Goal: Information Seeking & Learning: Learn about a topic

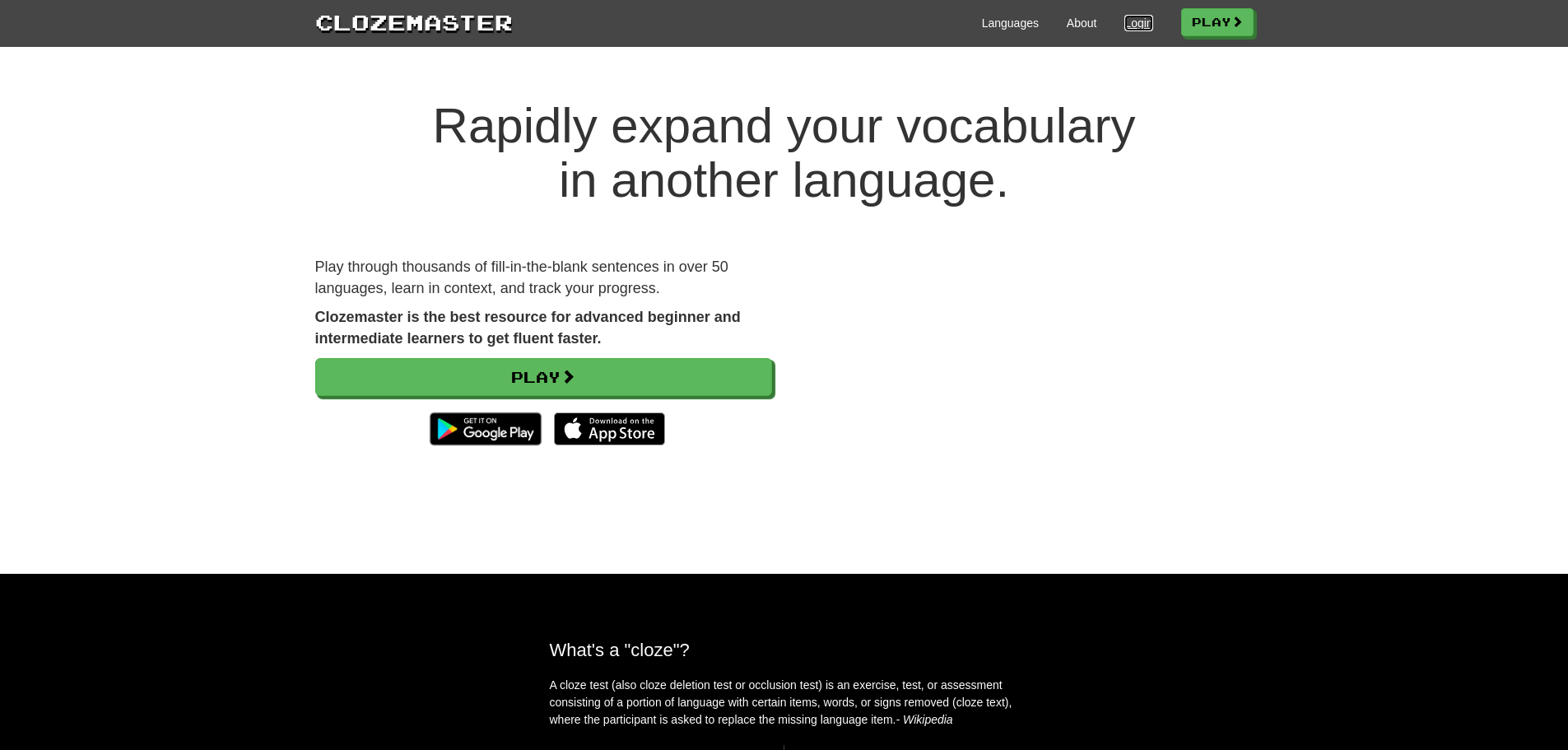
click at [1124, 22] on link "Login" at bounding box center [1138, 22] width 28 height 16
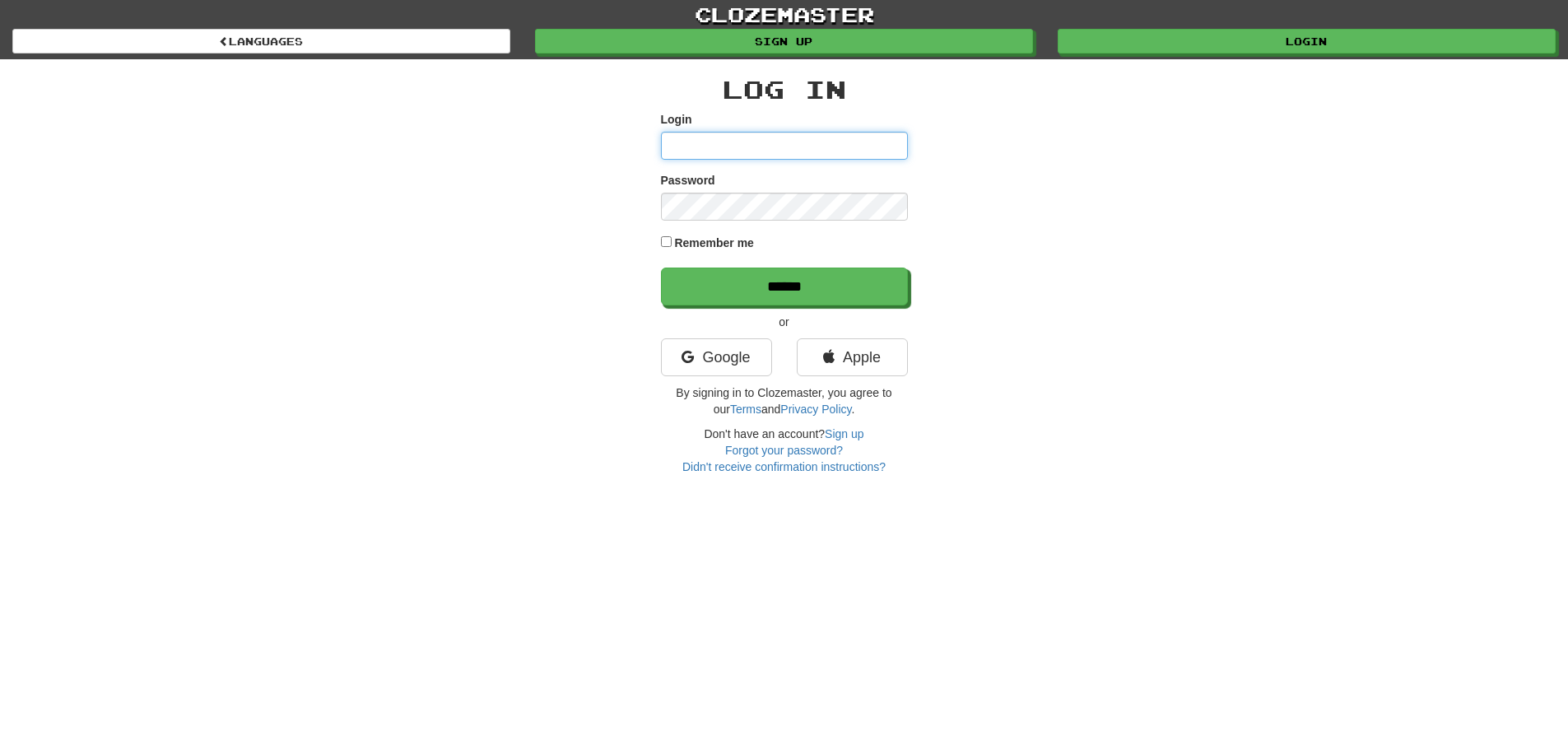
type input "**********"
click at [661, 268] on input "******" at bounding box center [784, 286] width 247 height 38
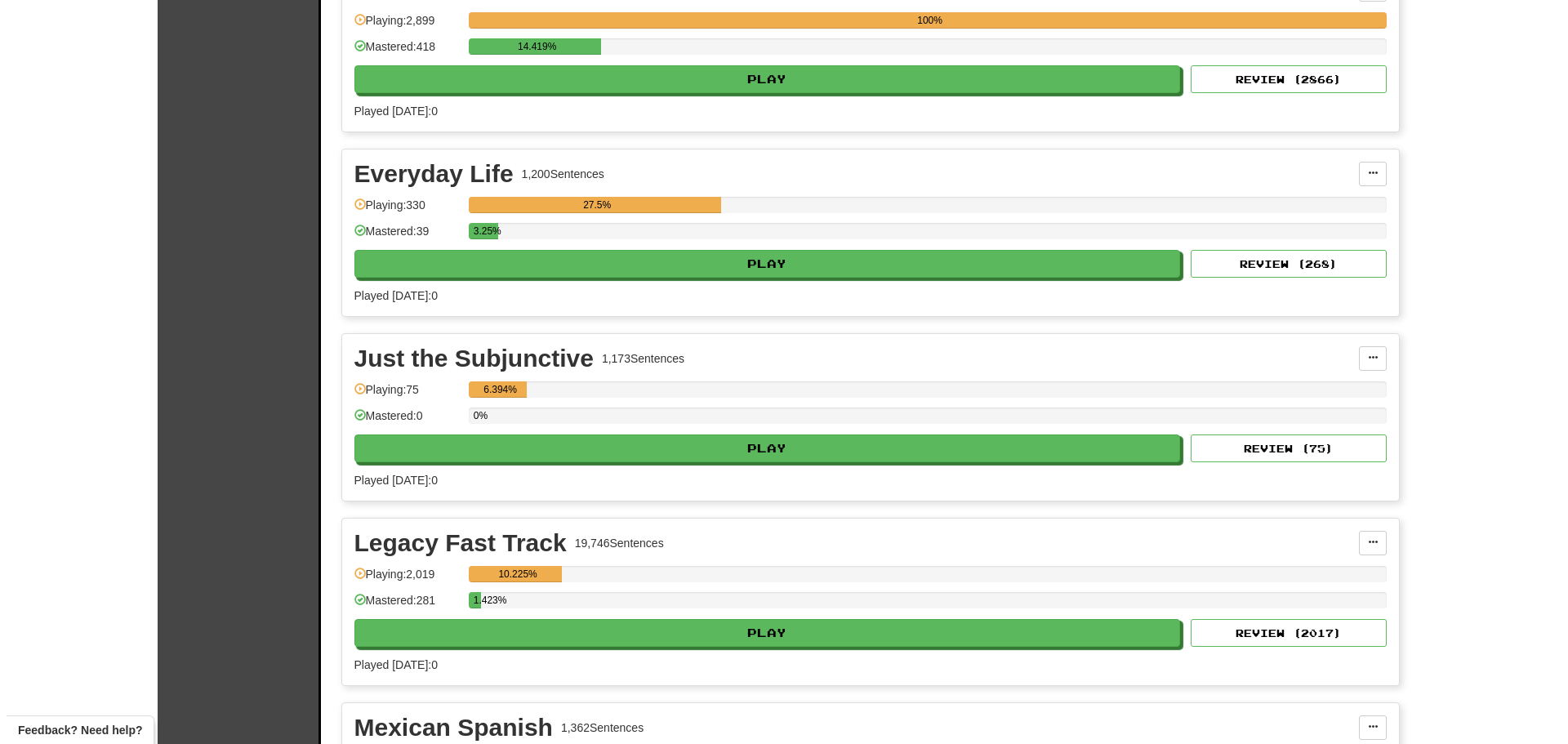
scroll to position [490, 0]
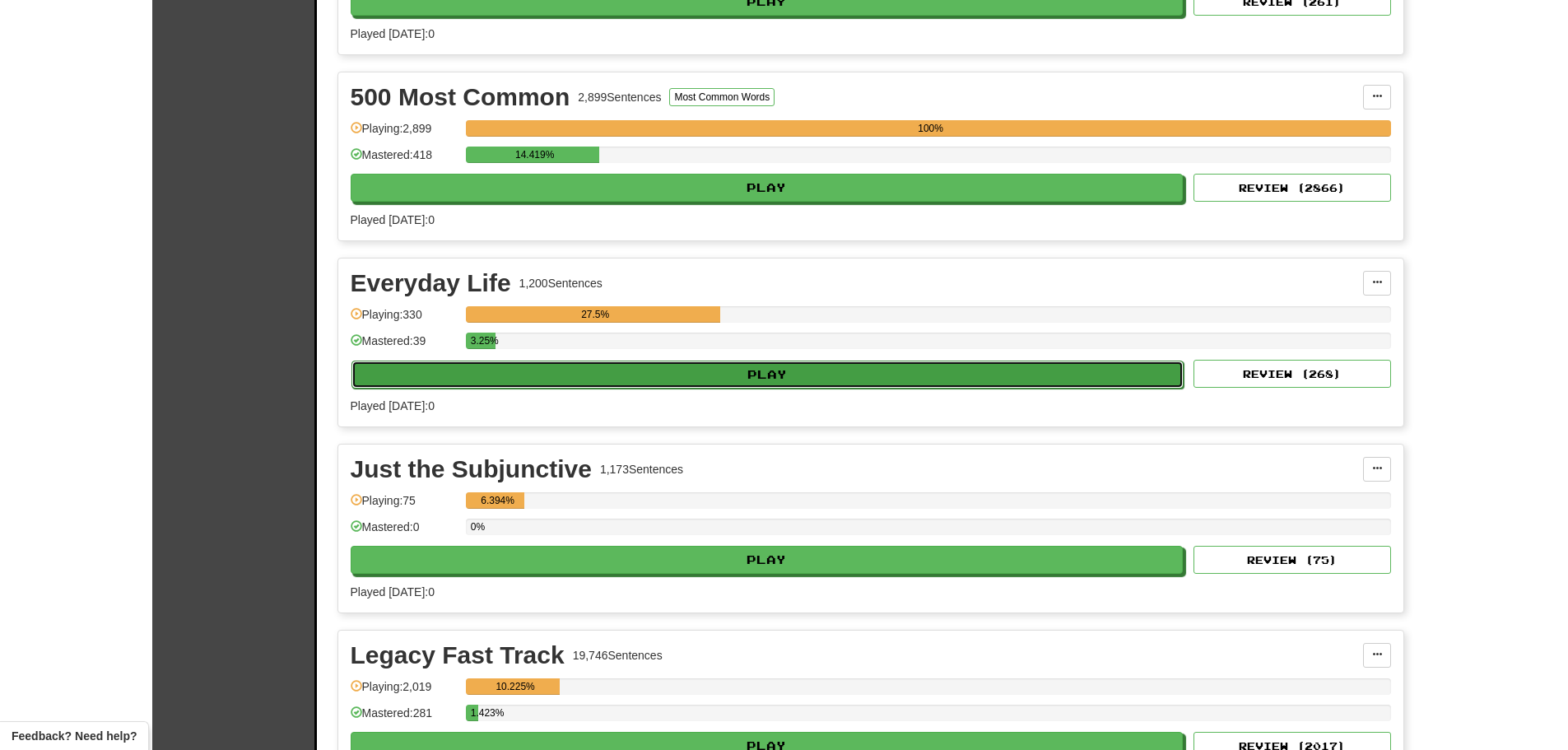
click at [763, 364] on button "Play" at bounding box center [768, 375] width 833 height 28
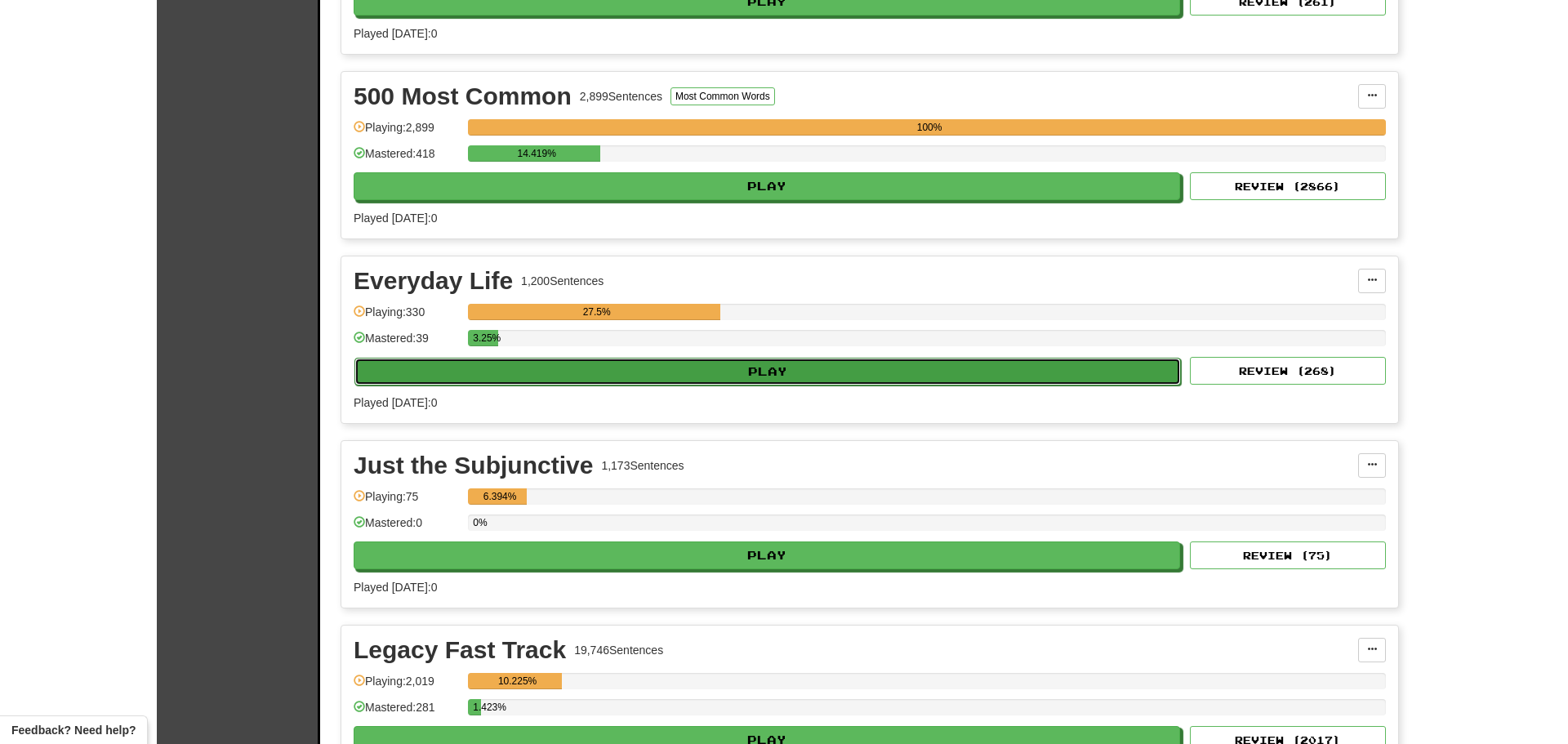
select select "**"
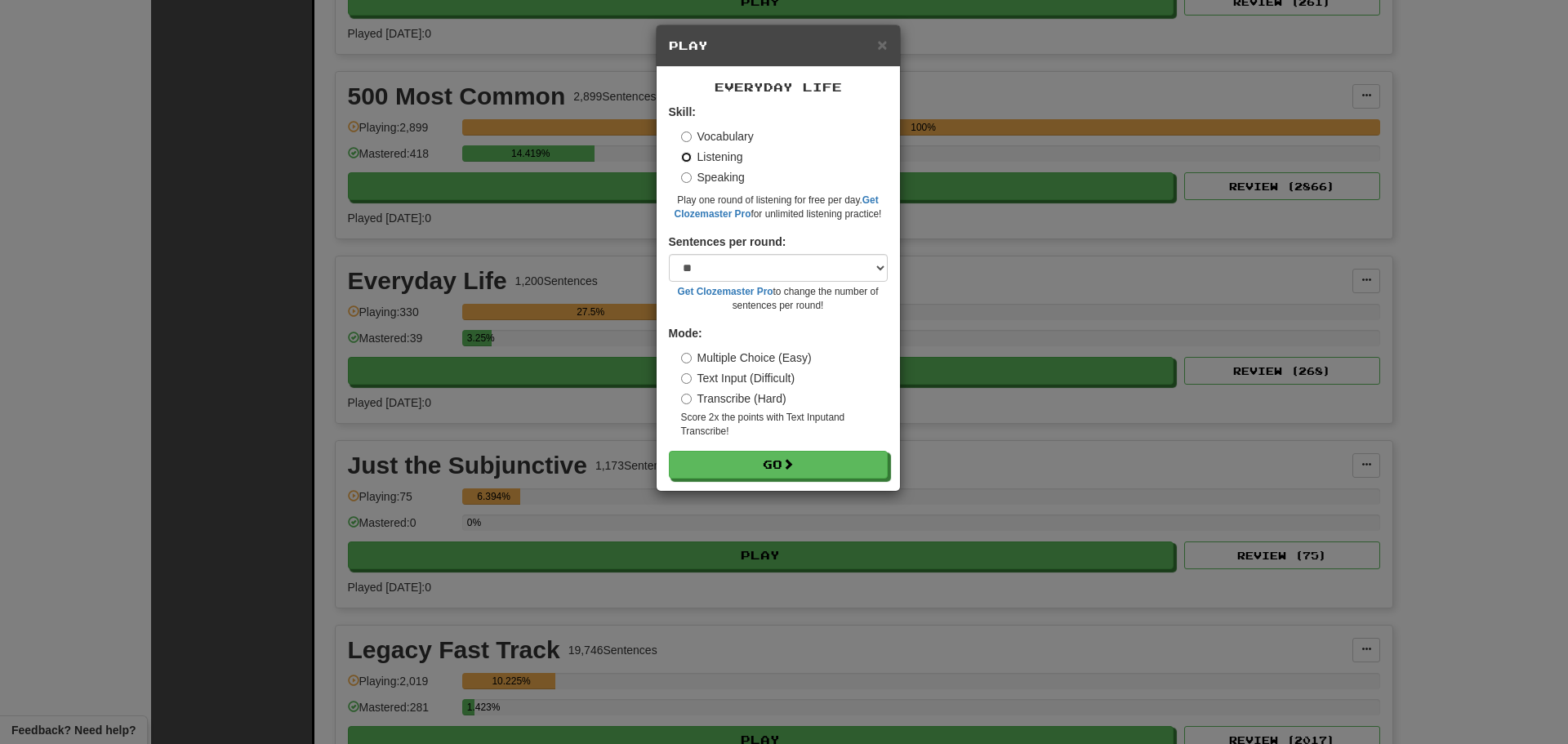
click at [669, 450] on button "Go" at bounding box center [778, 464] width 219 height 28
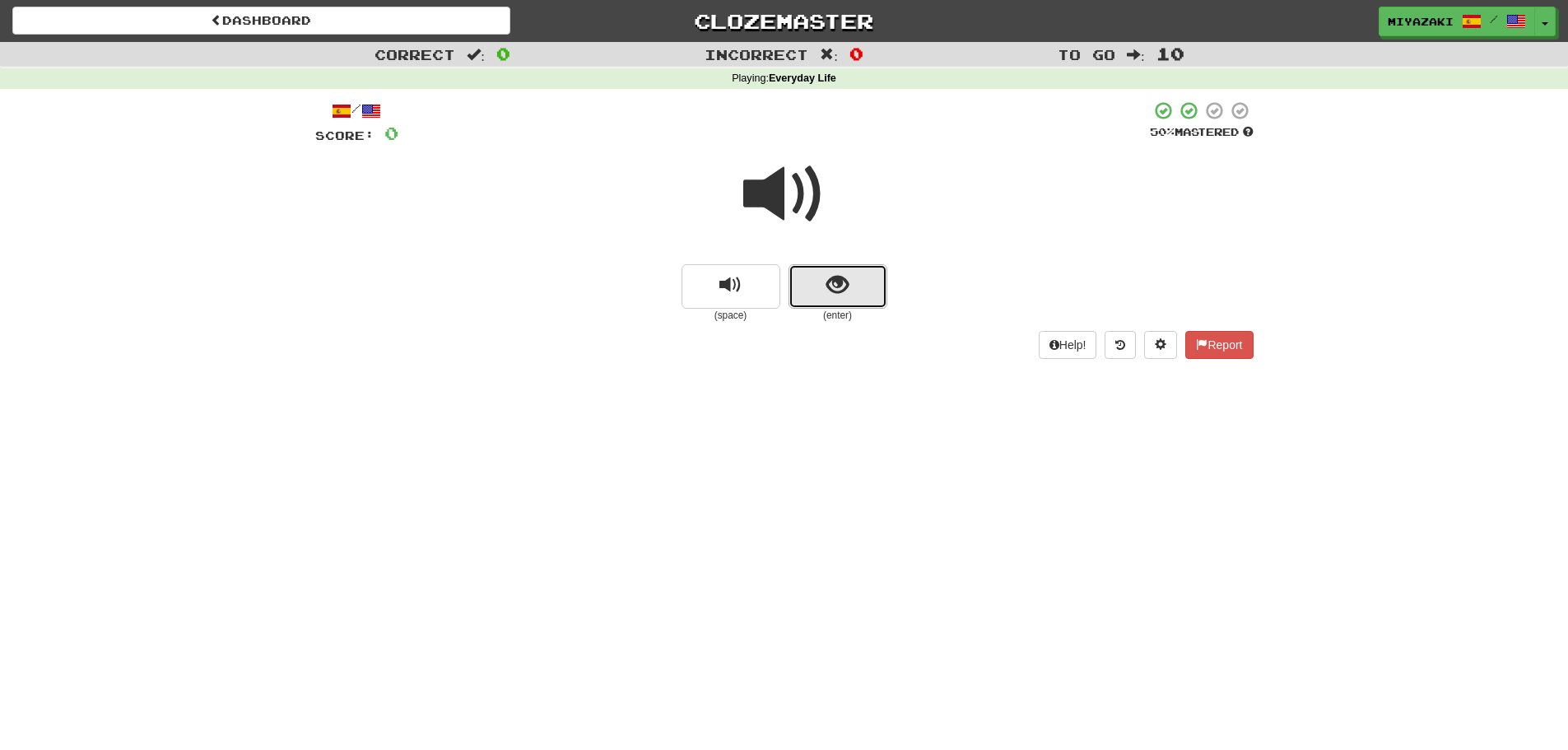
click at [820, 302] on button "show sentence" at bounding box center [838, 286] width 99 height 44
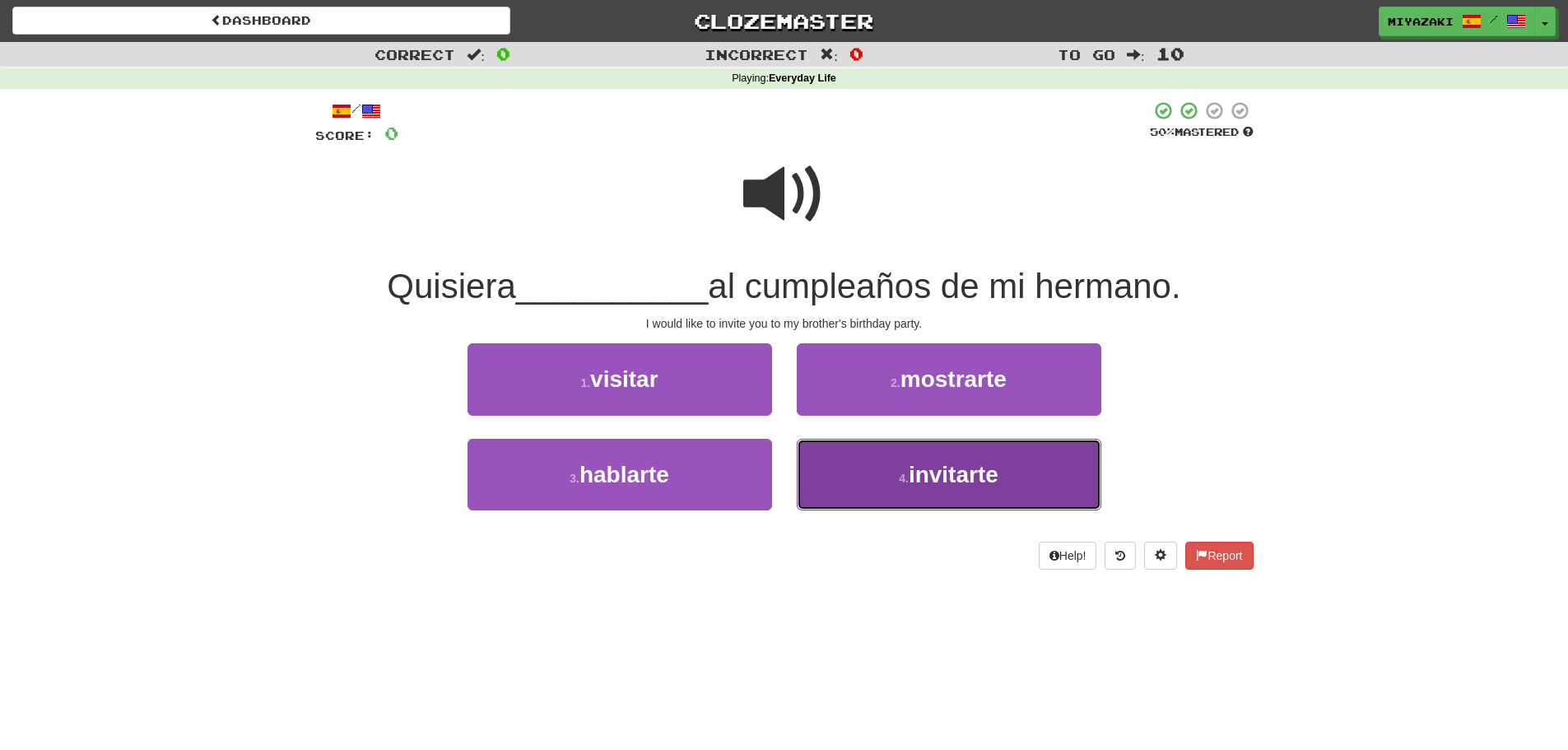
click at [837, 467] on button "4 . invitarte" at bounding box center [949, 475] width 304 height 72
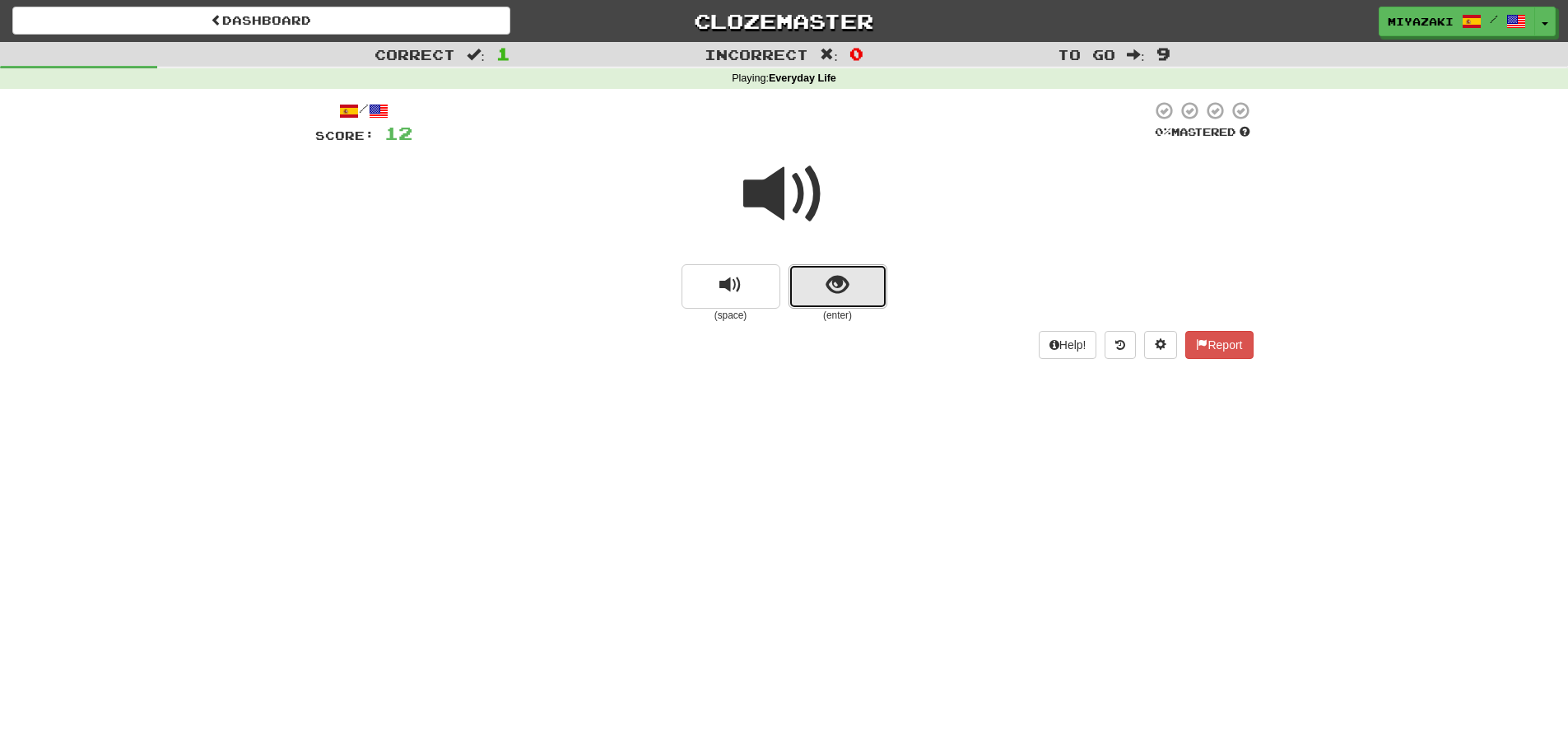
click at [821, 295] on button "show sentence" at bounding box center [838, 286] width 99 height 44
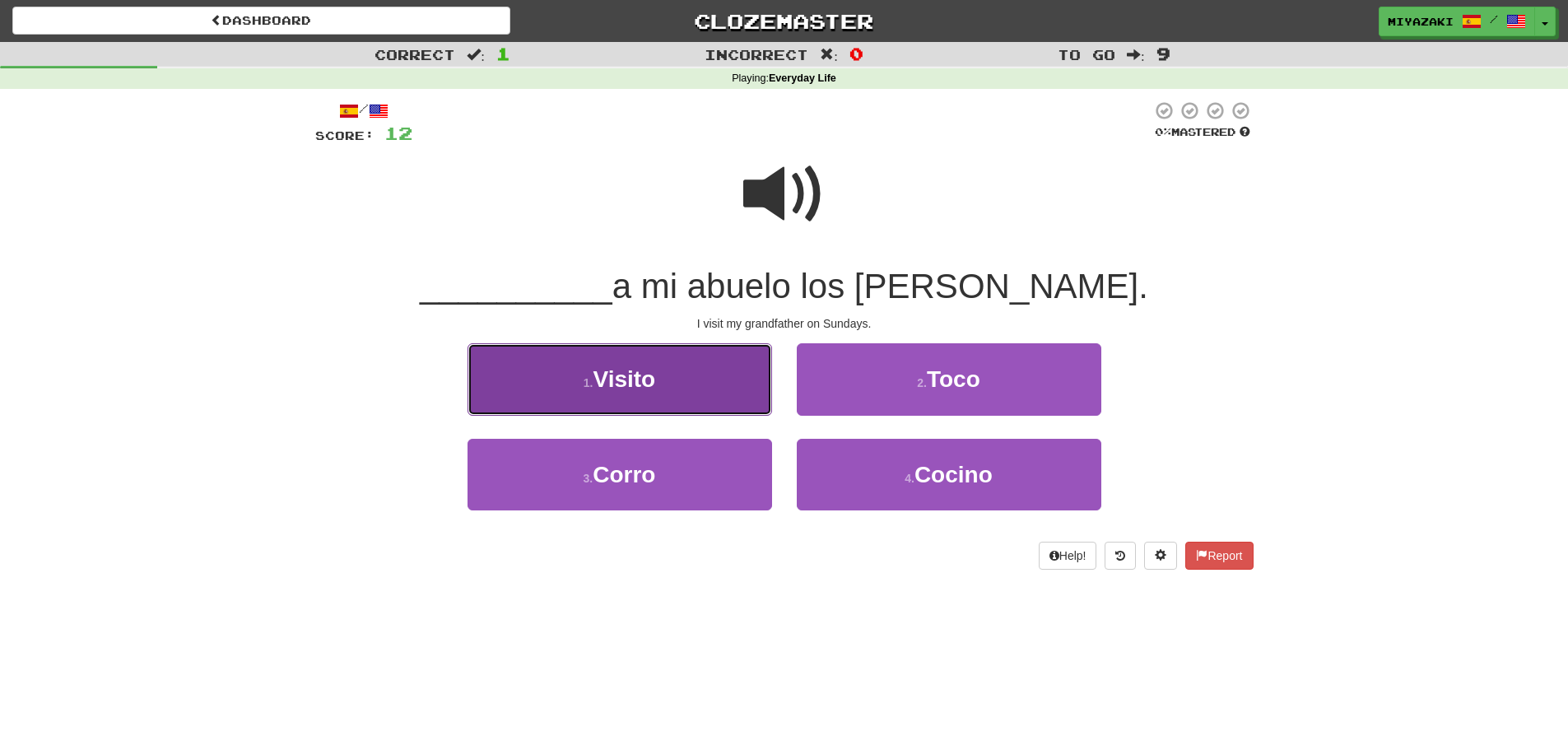
click at [710, 369] on button "1 . Visito" at bounding box center [620, 379] width 304 height 72
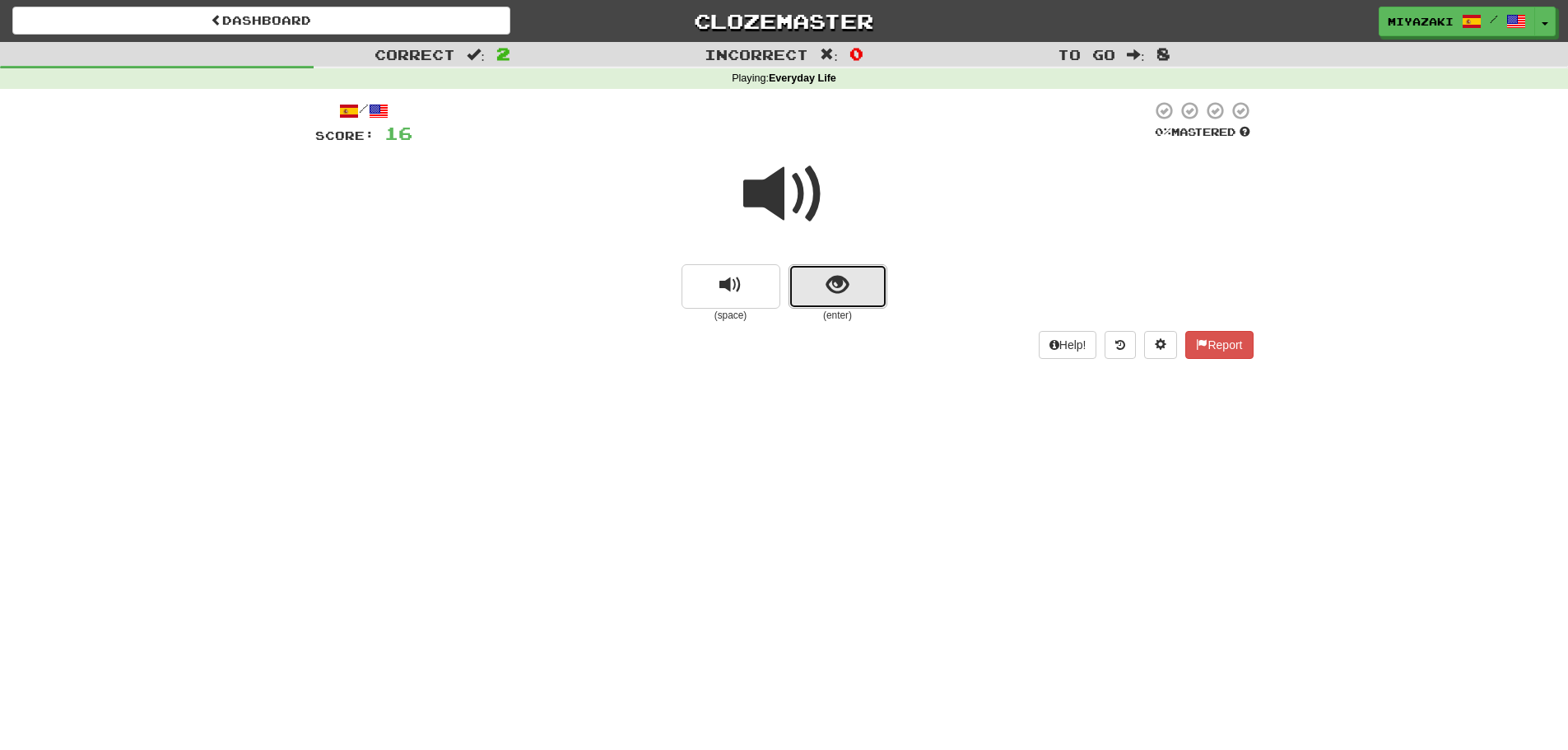
click at [820, 269] on button "show sentence" at bounding box center [838, 286] width 99 height 44
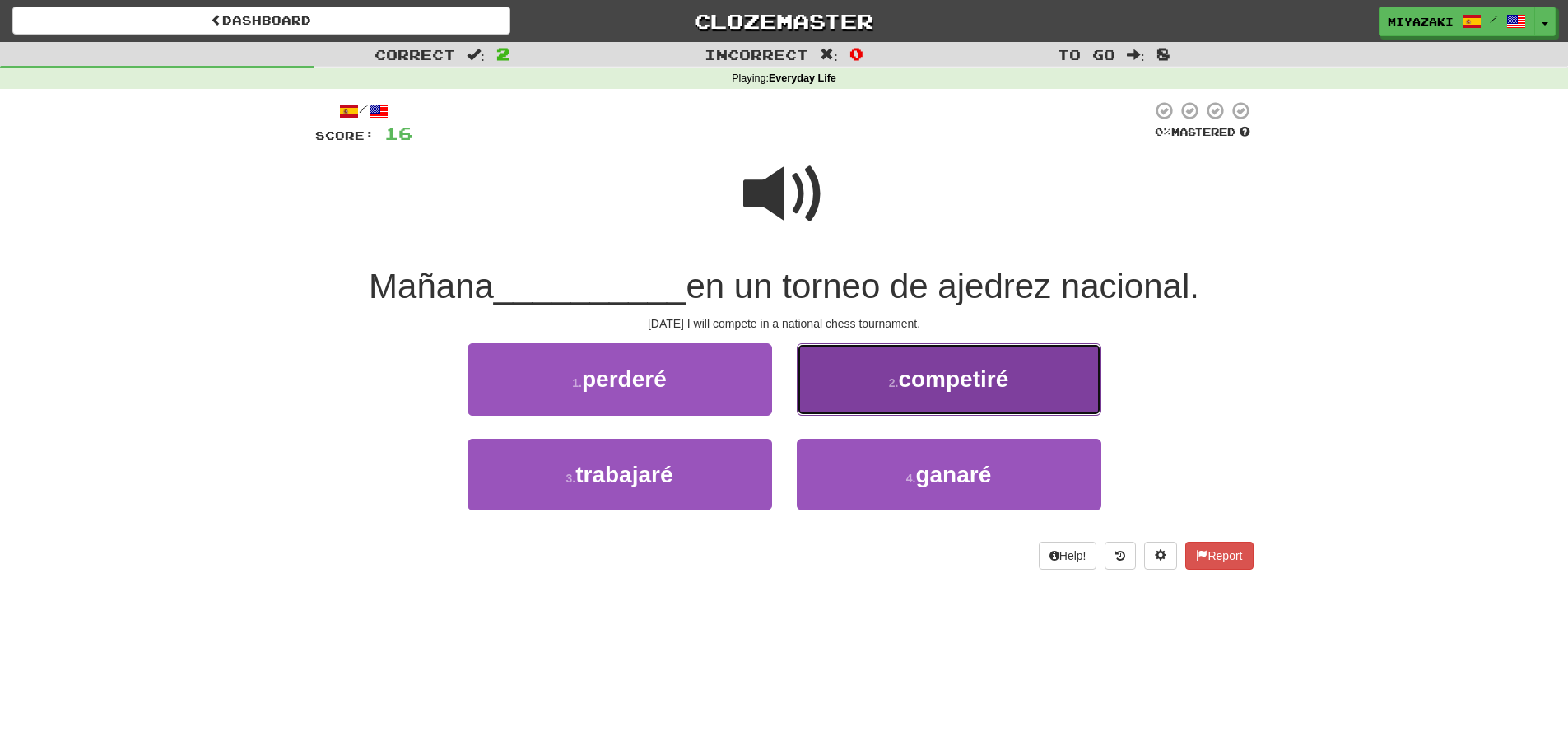
click at [833, 393] on button "2 . competiré" at bounding box center [949, 379] width 304 height 72
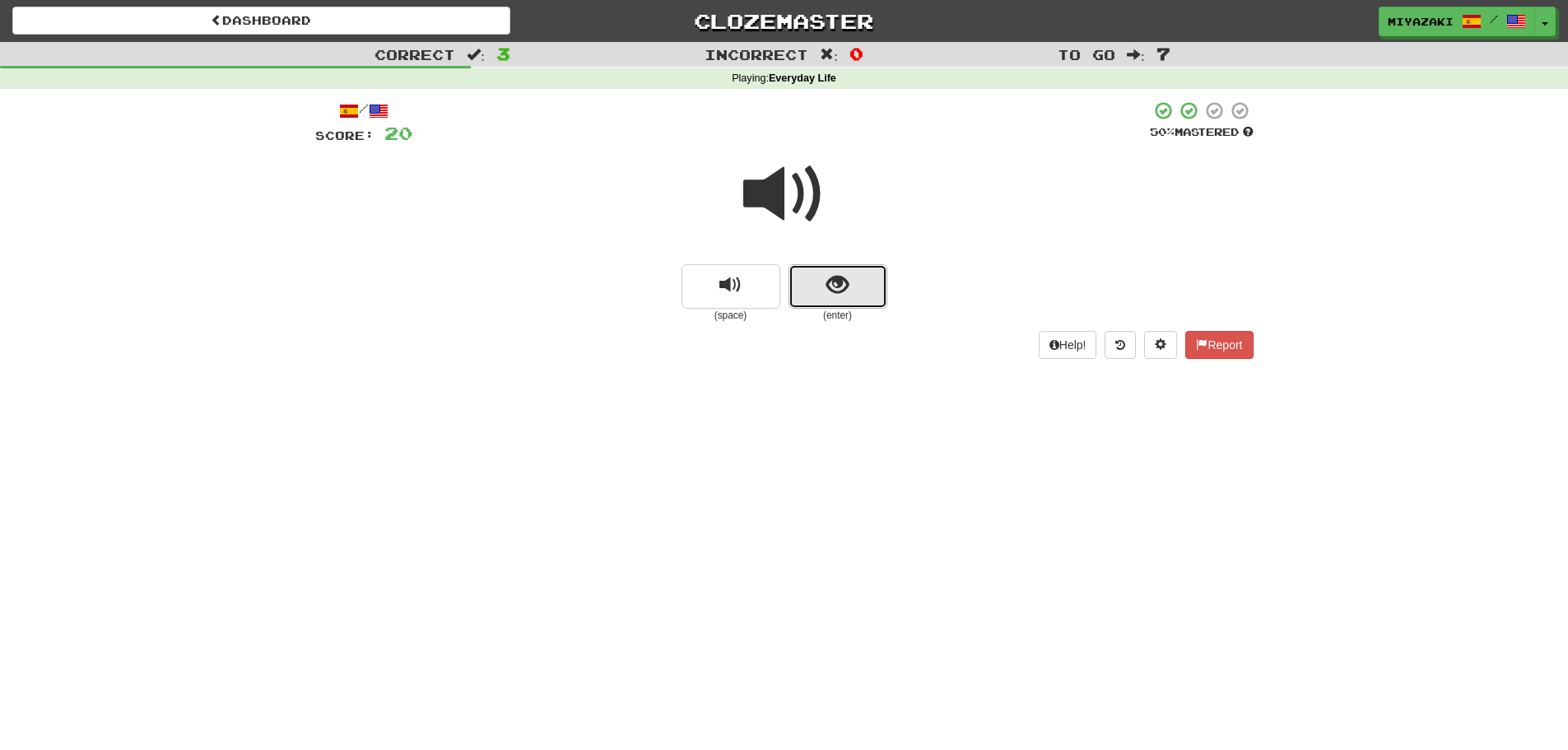
click at [832, 303] on button "show sentence" at bounding box center [838, 286] width 99 height 44
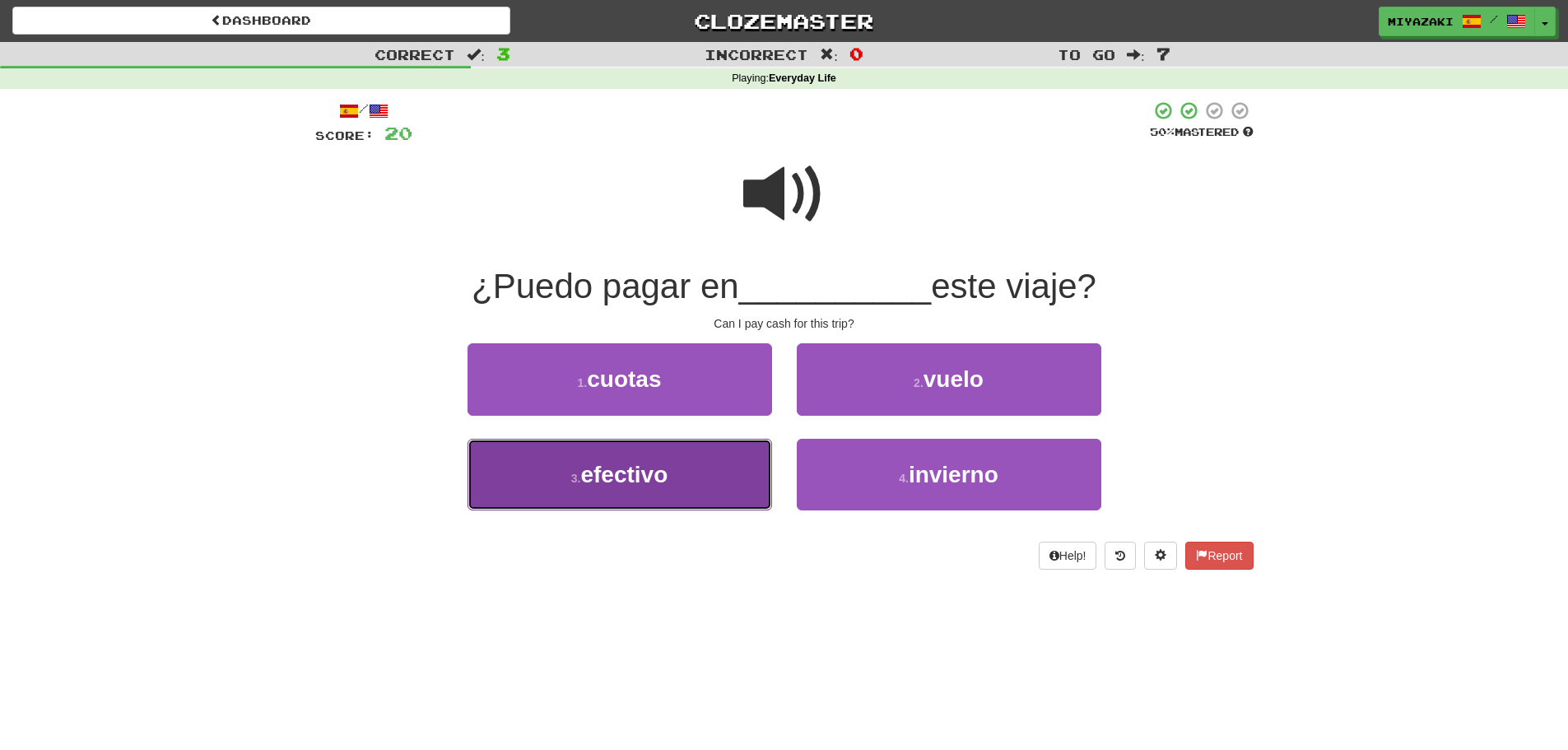
click at [715, 471] on button "3 . efectivo" at bounding box center [620, 475] width 304 height 72
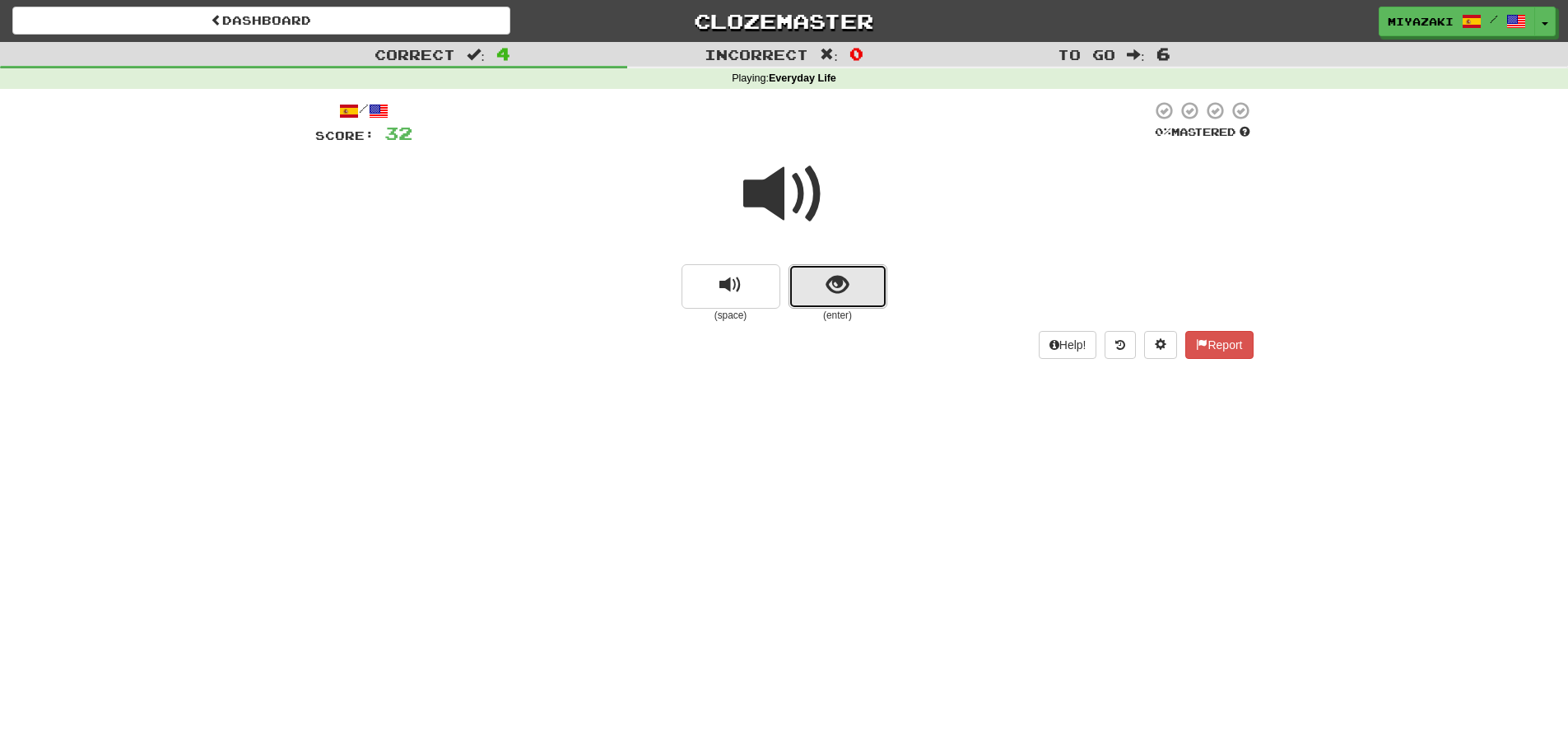
click at [825, 296] on button "show sentence" at bounding box center [838, 286] width 99 height 44
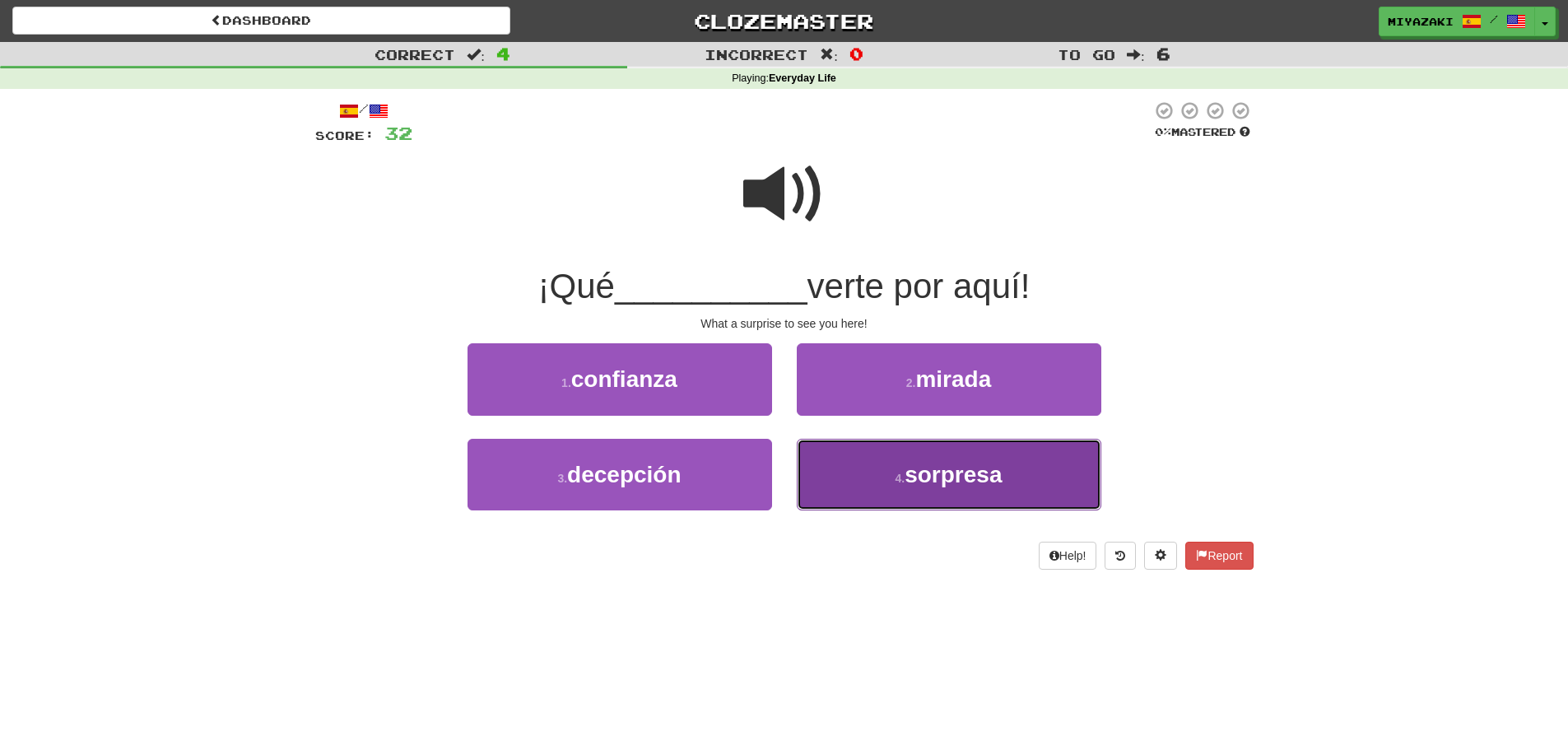
click at [853, 464] on button "4 . sorpresa" at bounding box center [949, 475] width 304 height 72
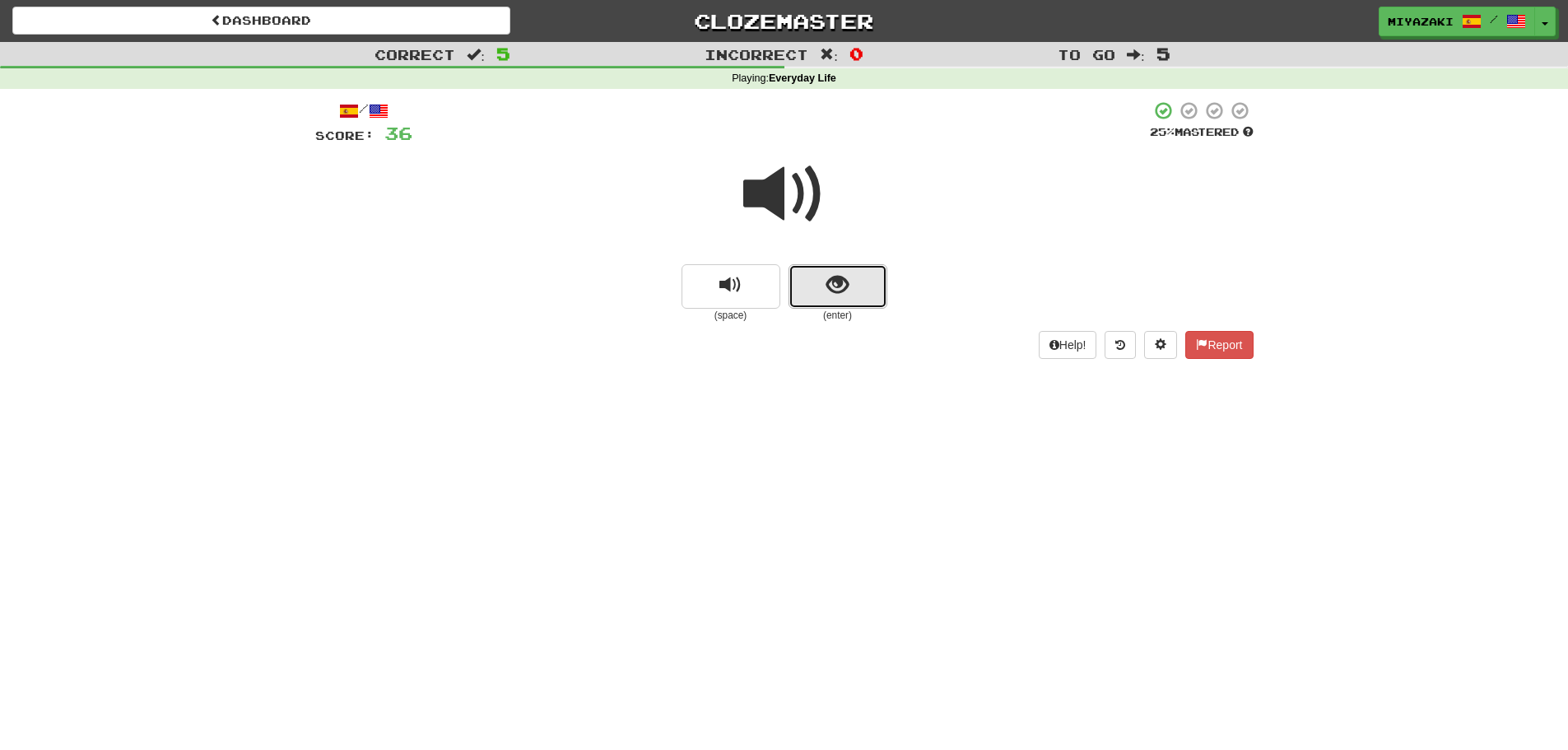
click at [828, 304] on button "show sentence" at bounding box center [838, 286] width 99 height 44
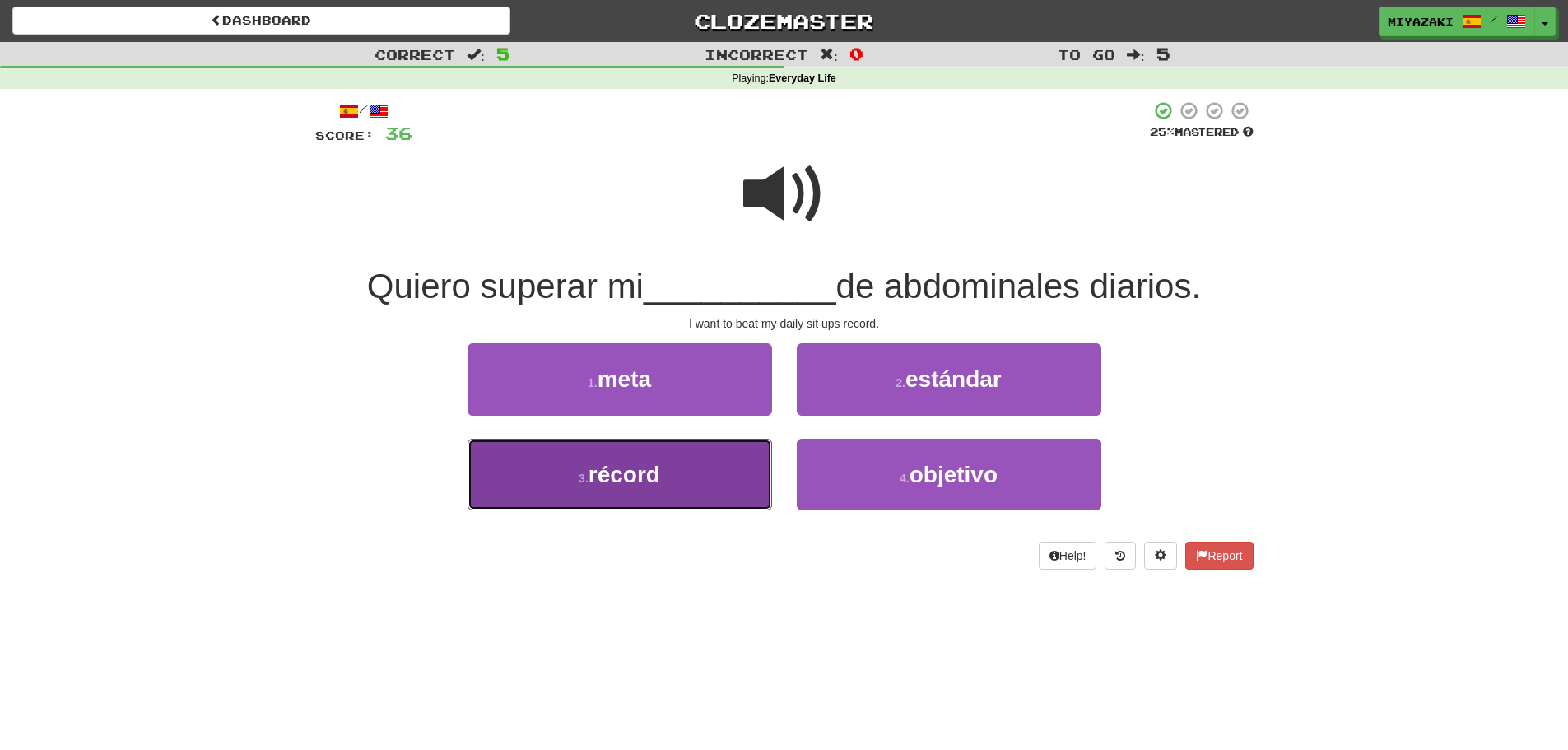
click at [650, 467] on span "récord" at bounding box center [624, 475] width 72 height 26
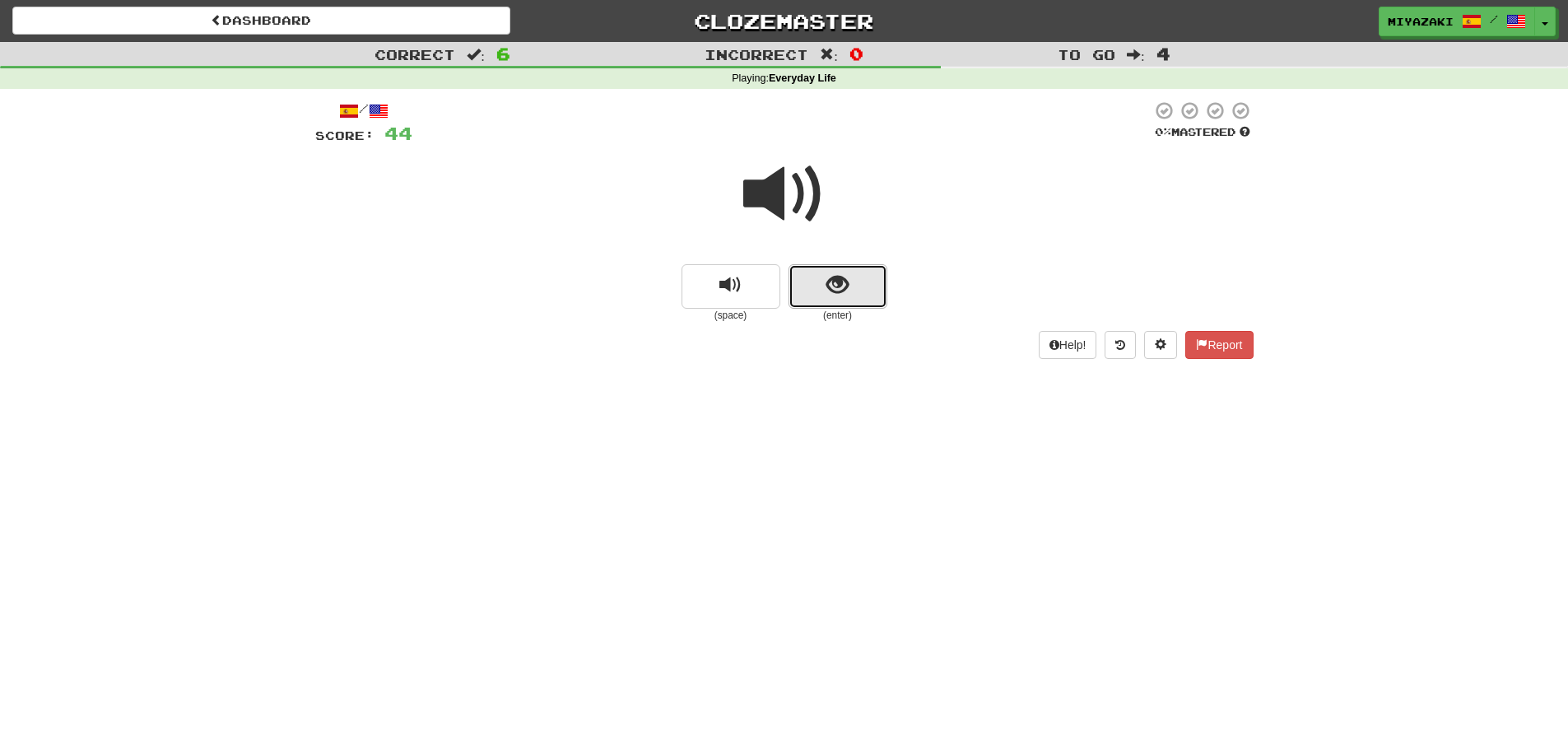
click at [826, 287] on span "show sentence" at bounding box center [837, 286] width 22 height 22
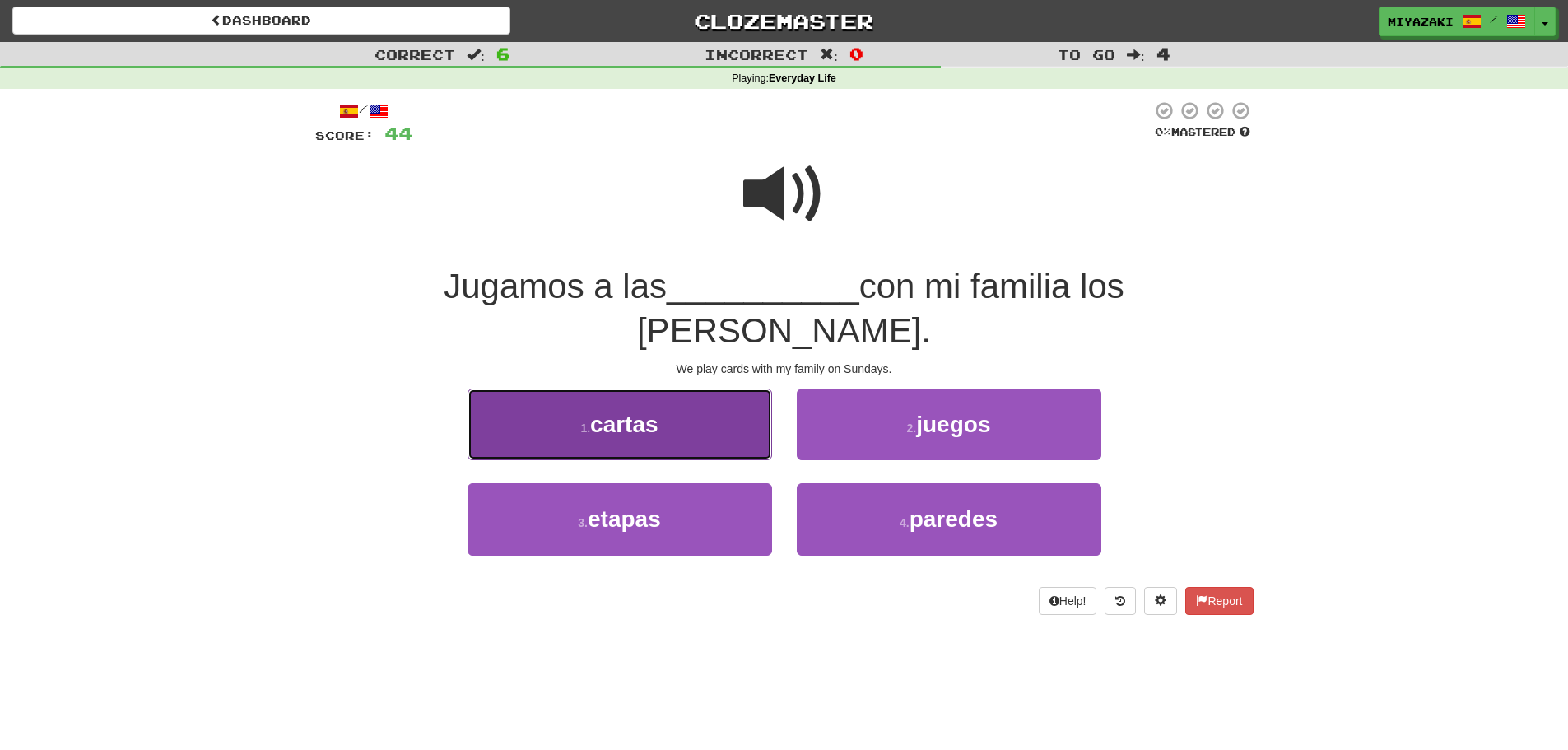
click at [643, 411] on span "cartas" at bounding box center [624, 424] width 68 height 26
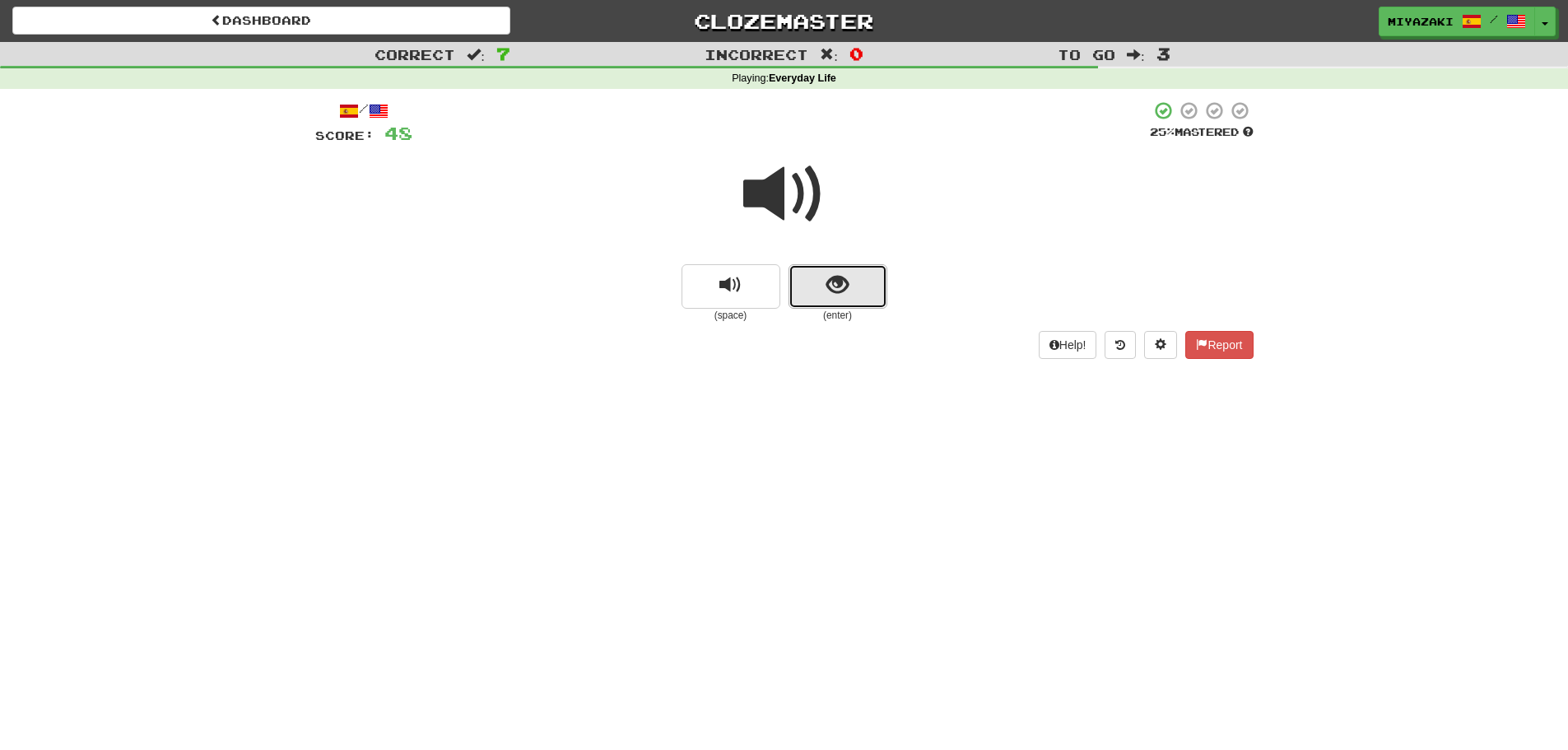
click at [834, 295] on span "show sentence" at bounding box center [837, 286] width 22 height 22
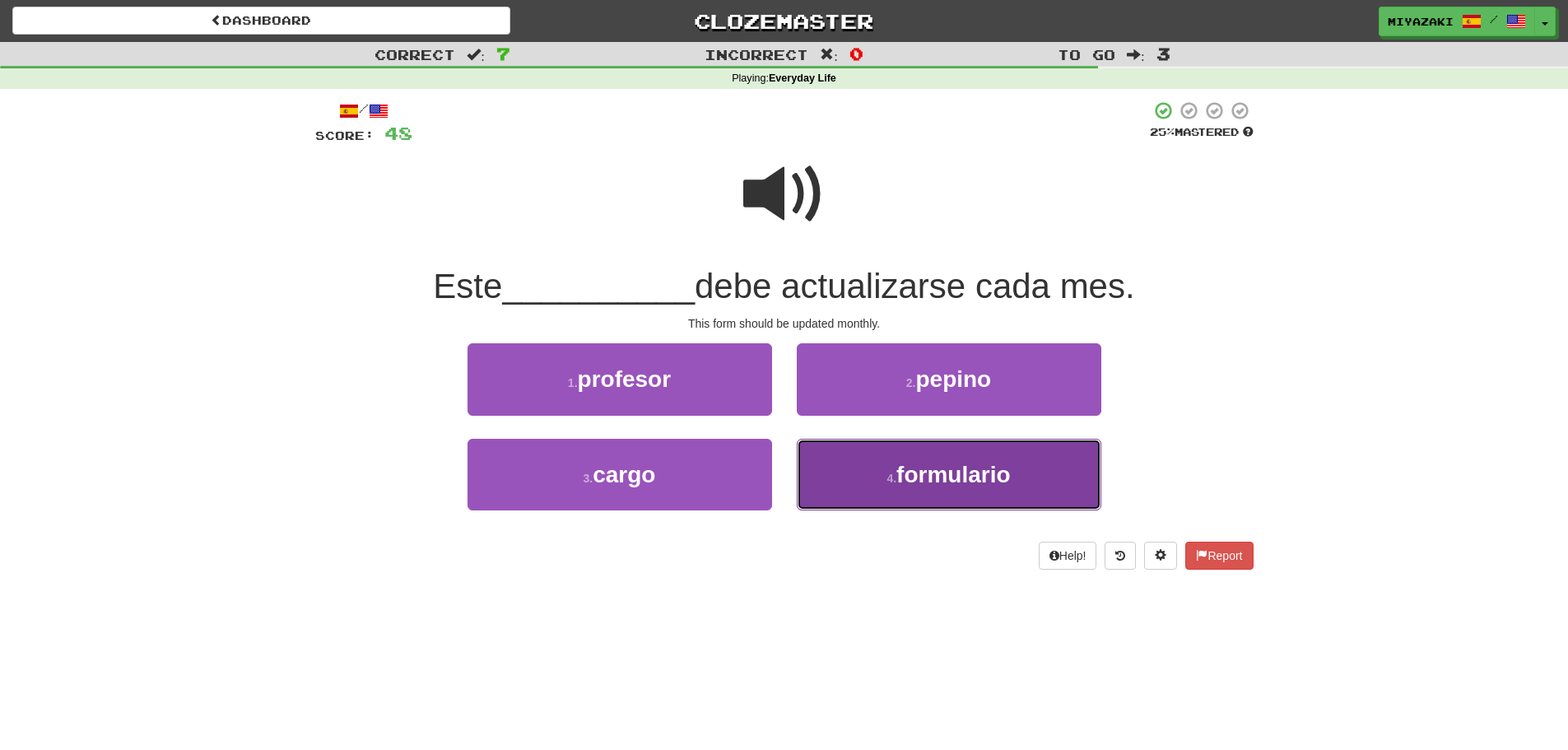
click at [862, 463] on button "4 . formulario" at bounding box center [949, 475] width 304 height 72
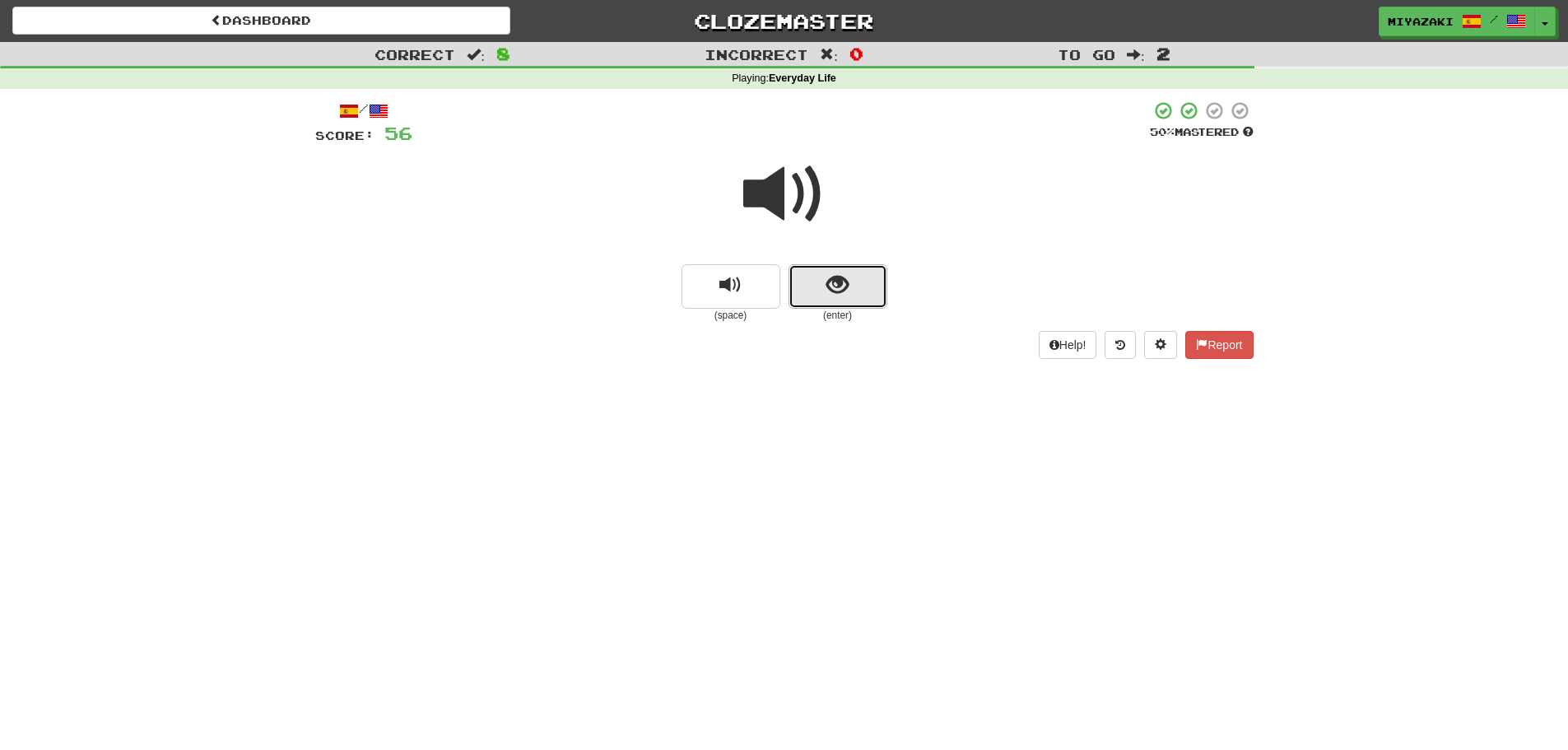
click at [840, 293] on span "show sentence" at bounding box center [837, 286] width 22 height 22
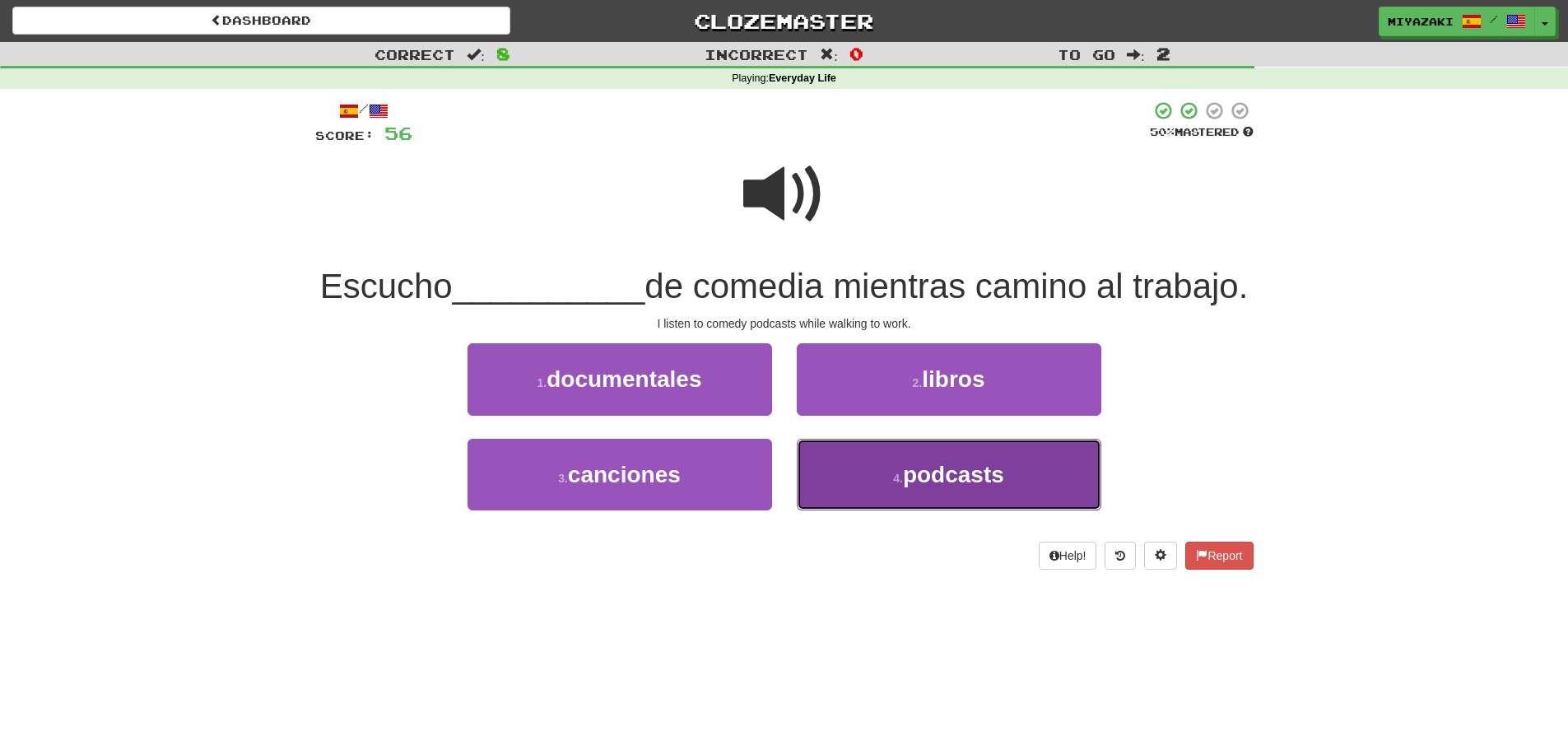
click at [821, 509] on button "4 . podcasts" at bounding box center [949, 475] width 304 height 72
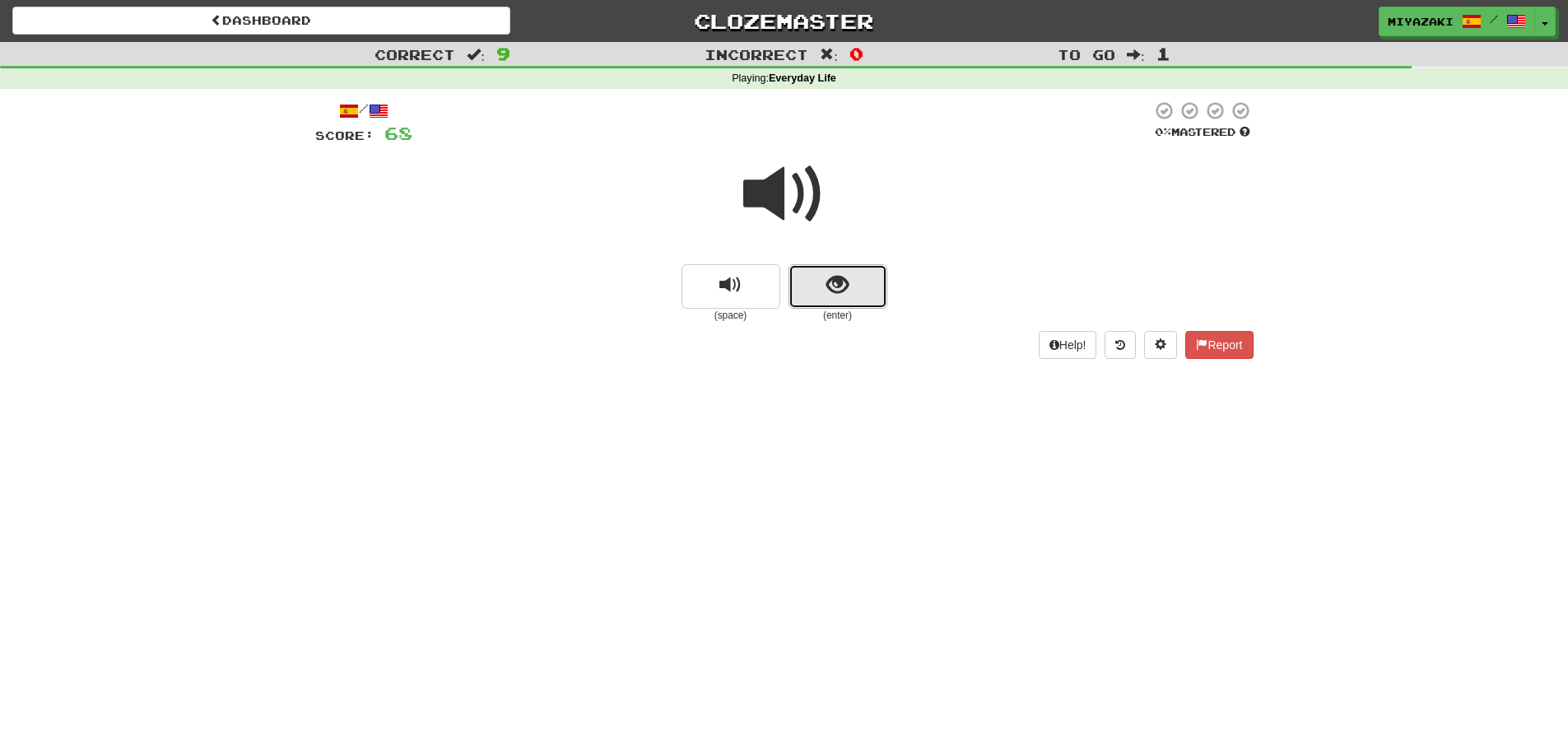
click at [825, 298] on button "show sentence" at bounding box center [838, 286] width 99 height 44
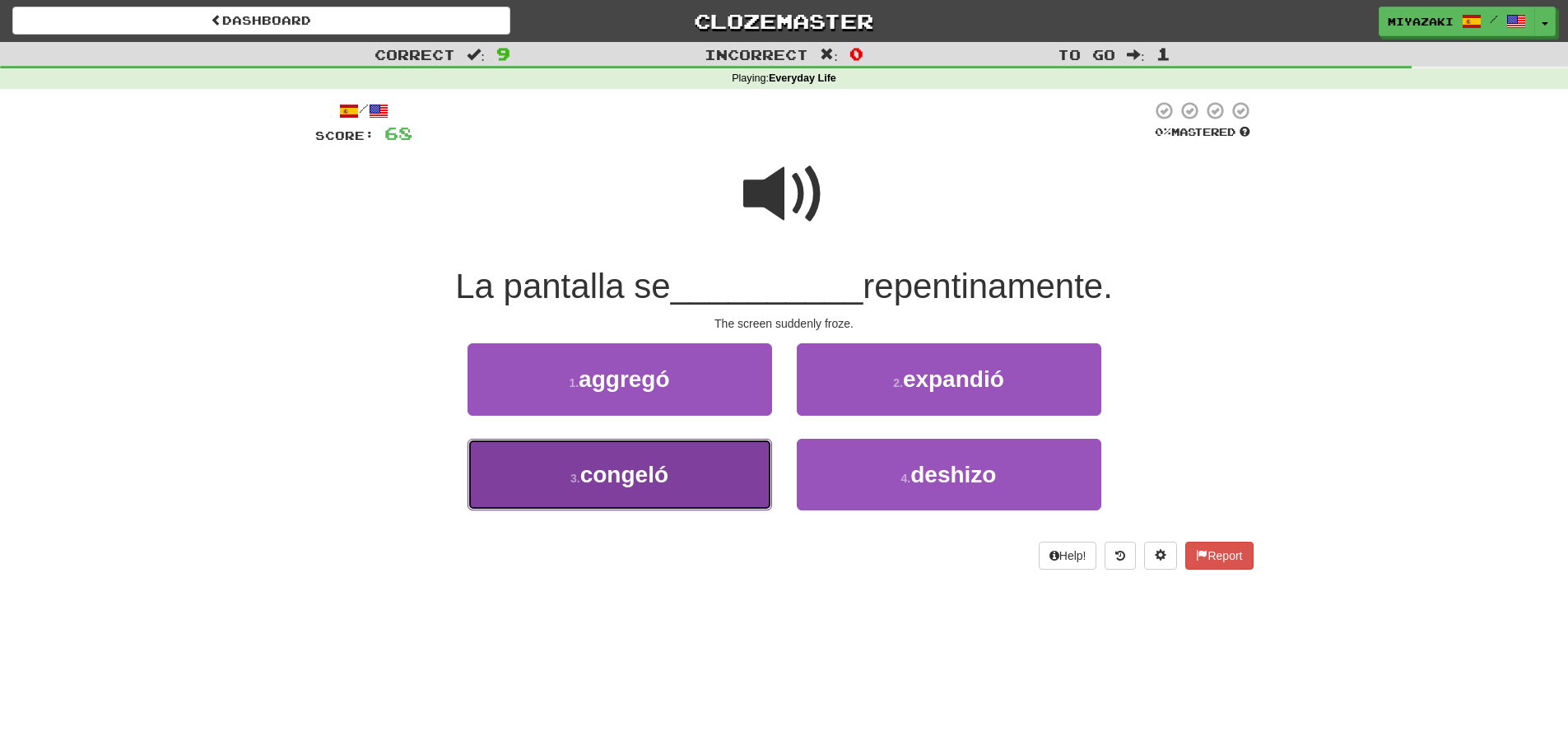
click at [720, 469] on button "3 . congeló" at bounding box center [620, 475] width 304 height 72
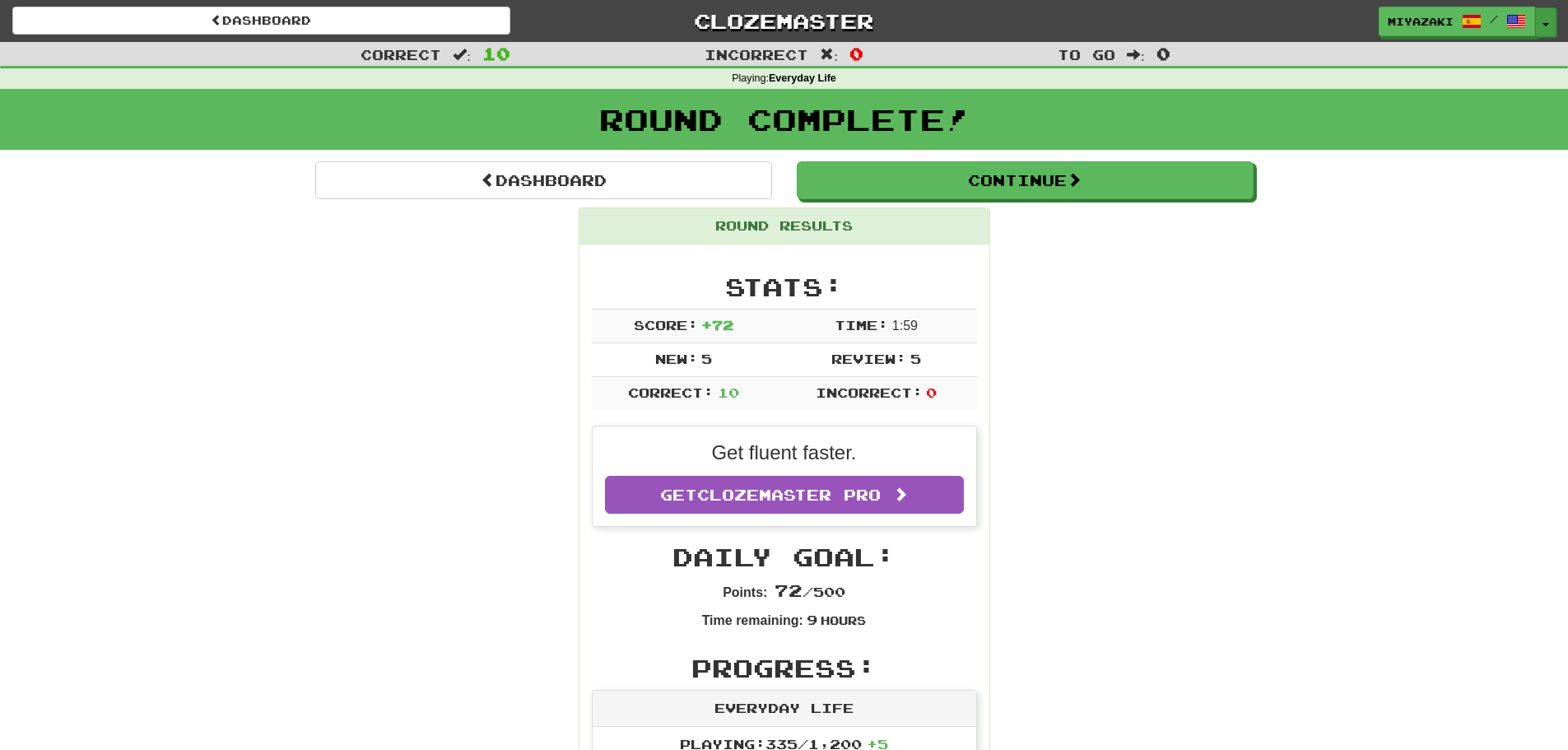
click at [1542, 27] on button "Toggle Dropdown" at bounding box center [1545, 22] width 21 height 30
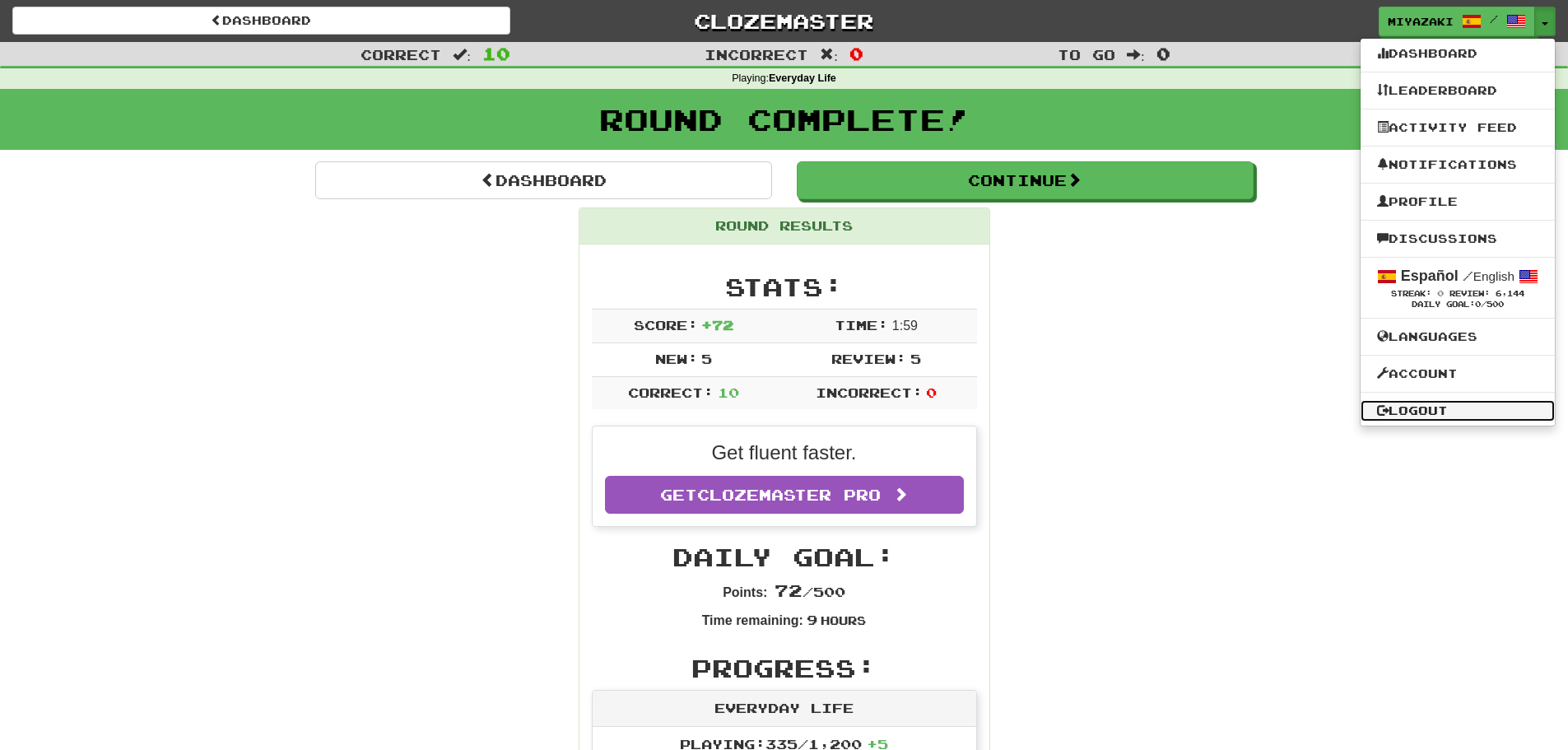
click at [1421, 413] on link "Logout" at bounding box center [1457, 410] width 194 height 21
